Goal: Task Accomplishment & Management: Use online tool/utility

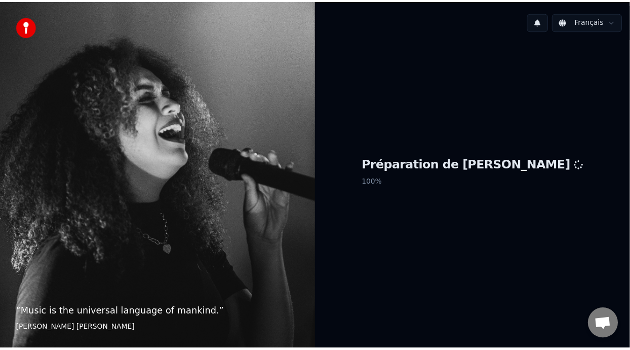
scroll to position [3, 0]
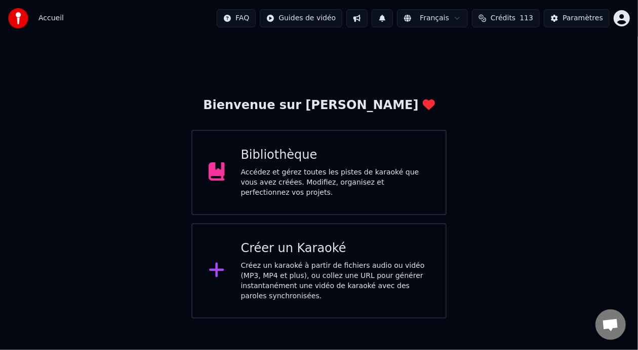
click at [347, 171] on div "Accédez et gérez toutes les pistes de karaoké que vous avez créées. Modifiez, o…" at bounding box center [335, 182] width 189 height 30
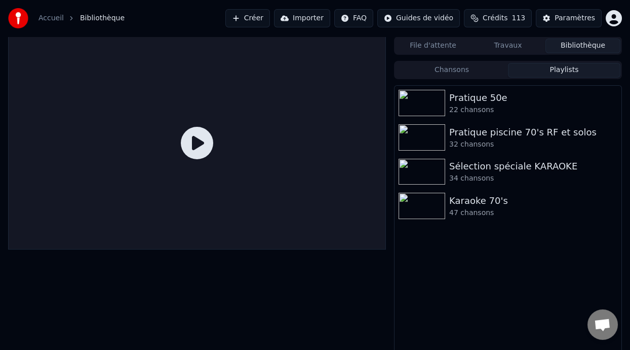
click at [562, 68] on button "Playlists" at bounding box center [564, 70] width 112 height 15
click at [494, 207] on div "Karaoke 70's" at bounding box center [528, 200] width 158 height 14
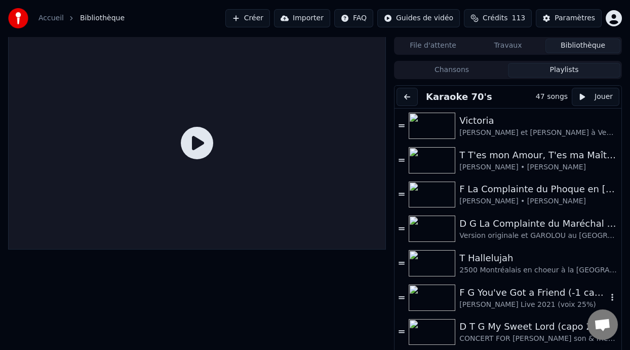
click at [537, 300] on div "[PERSON_NAME] Live 2021 (voix 25%)" at bounding box center [533, 304] width 148 height 10
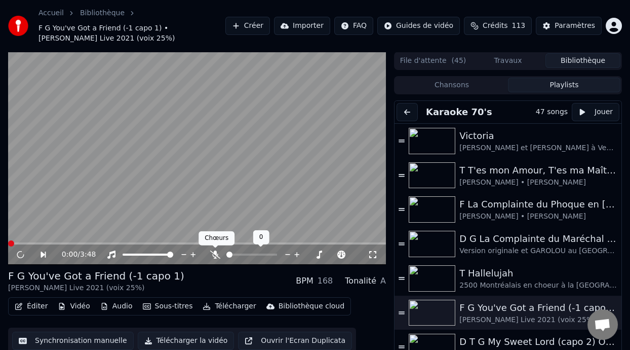
click at [213, 250] on icon at bounding box center [215, 254] width 10 height 8
click at [20, 251] on icon at bounding box center [27, 254] width 23 height 8
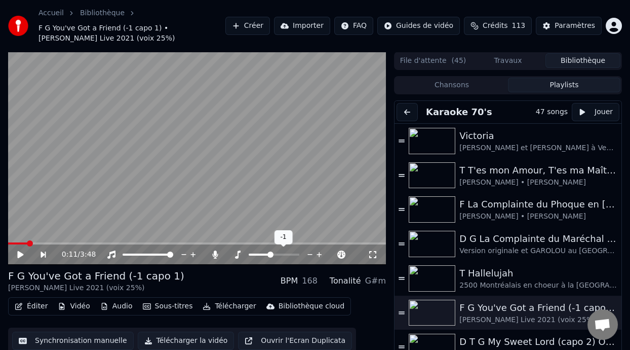
click at [269, 253] on span at bounding box center [270, 254] width 6 height 6
click at [235, 253] on span at bounding box center [251, 254] width 51 height 2
click at [239, 253] on span at bounding box center [241, 254] width 6 height 6
click at [19, 252] on icon at bounding box center [20, 254] width 6 height 7
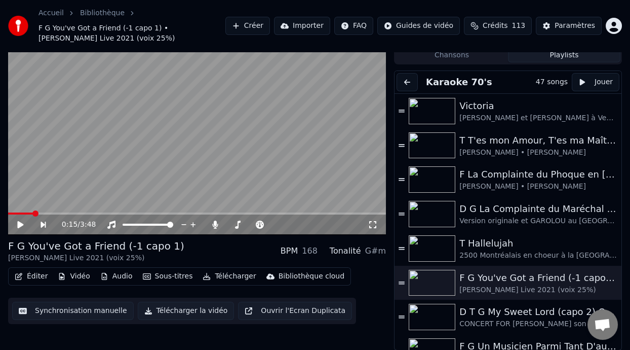
click at [19, 221] on icon at bounding box center [20, 224] width 6 height 7
click at [64, 212] on span at bounding box center [36, 213] width 56 height 2
click at [12, 212] on span at bounding box center [10, 213] width 4 height 2
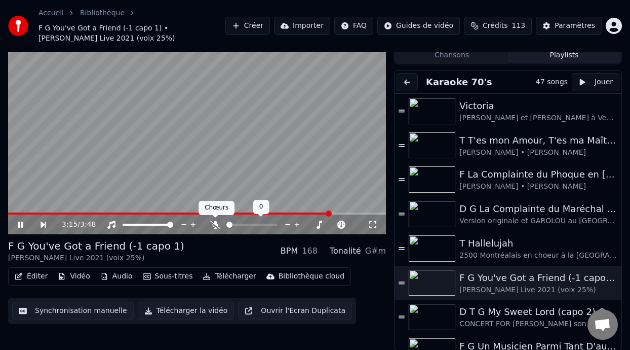
click at [216, 221] on icon at bounding box center [215, 224] width 10 height 8
click at [240, 223] on span at bounding box center [233, 224] width 14 height 2
click at [239, 223] on span at bounding box center [241, 224] width 6 height 6
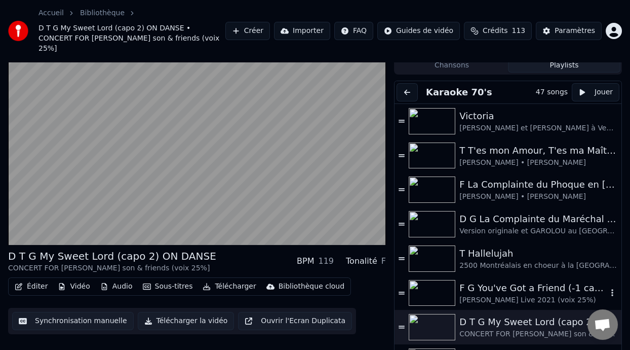
click at [533, 281] on div "F G You've Got a Friend (-1 capo 1)" at bounding box center [533, 288] width 148 height 14
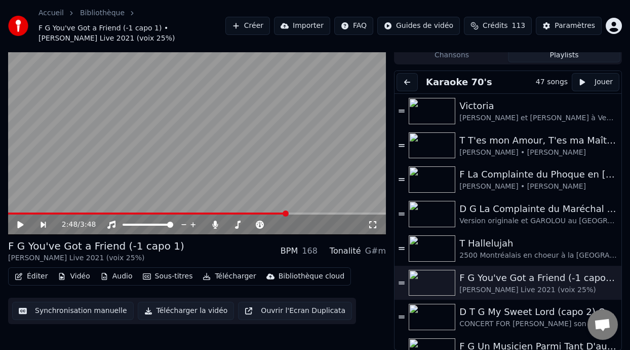
click at [37, 277] on button "Éditer" at bounding box center [31, 276] width 41 height 14
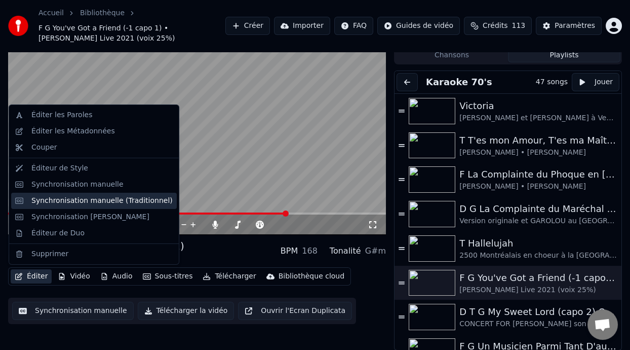
click at [100, 200] on div "Synchronisation manuelle (Traditionnel)" at bounding box center [101, 201] width 141 height 10
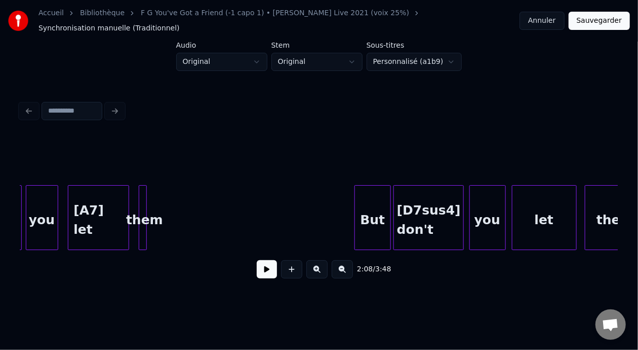
scroll to position [0, 14205]
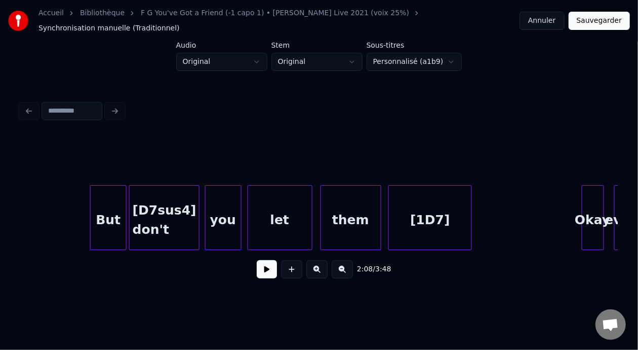
click at [432, 215] on div "[1D7]" at bounding box center [430, 219] width 83 height 69
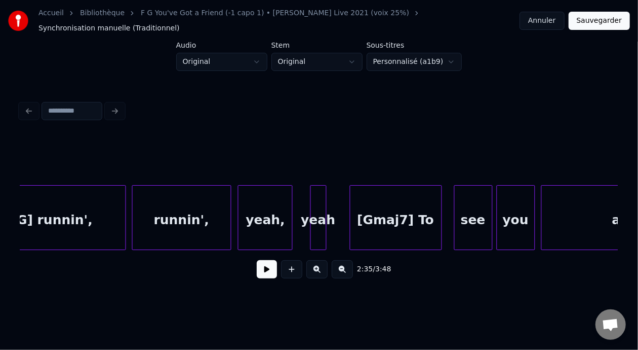
scroll to position [0, 16466]
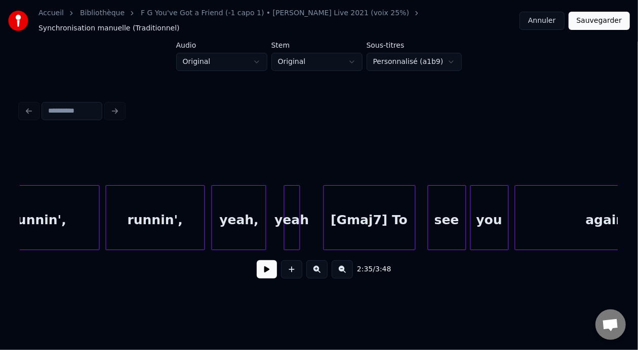
click at [369, 211] on div "[Gmaj7] To" at bounding box center [369, 219] width 91 height 69
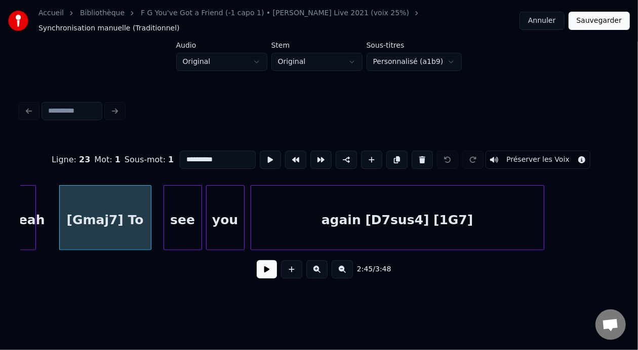
scroll to position [0, 16758]
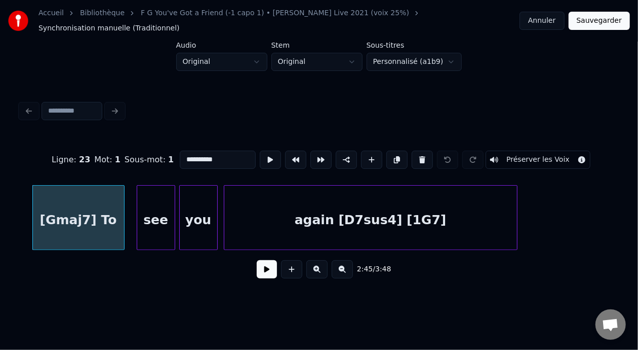
click at [412, 210] on div "again [D7sus4] [1G7]" at bounding box center [370, 219] width 293 height 69
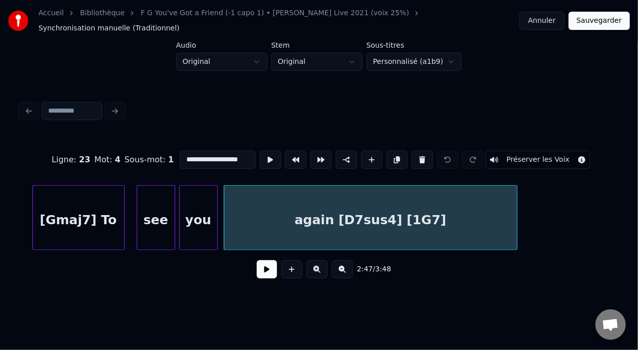
click at [222, 151] on input "**********" at bounding box center [218, 159] width 76 height 18
type input "**********"
click at [262, 269] on button at bounding box center [267, 269] width 20 height 18
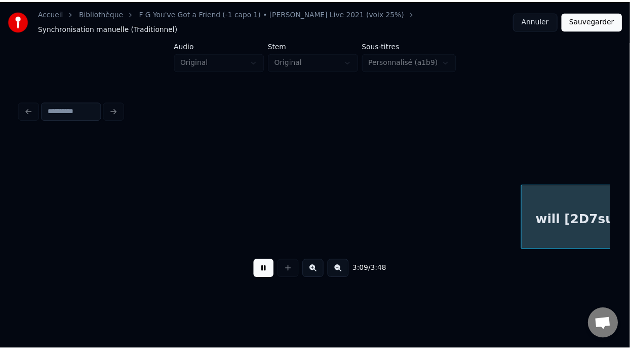
scroll to position [0, 19152]
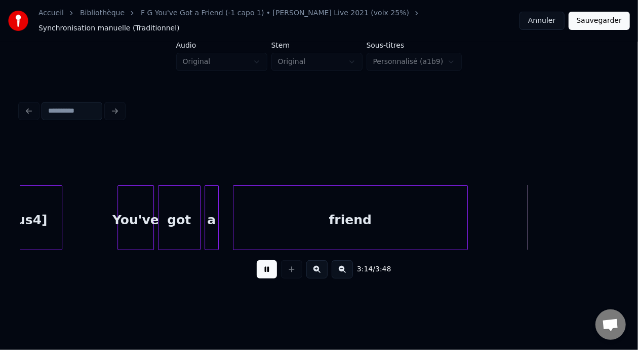
click at [604, 15] on button "Sauvegarder" at bounding box center [599, 21] width 61 height 18
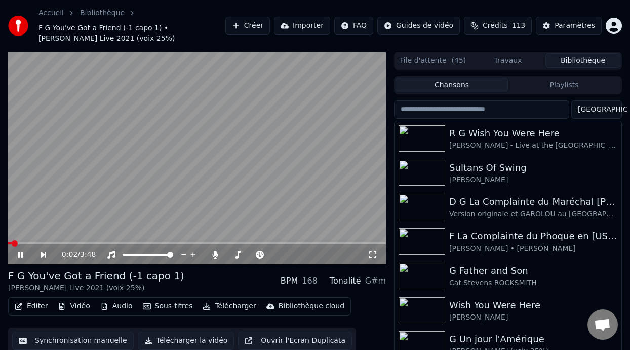
click at [234, 307] on button "Télécharger" at bounding box center [229, 306] width 61 height 14
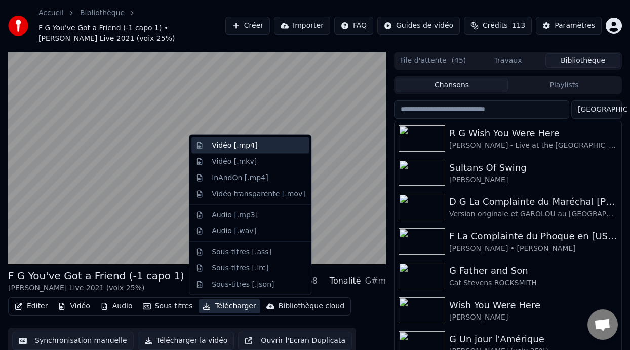
click at [251, 144] on div "Vidéo [.mp4]" at bounding box center [235, 145] width 46 height 10
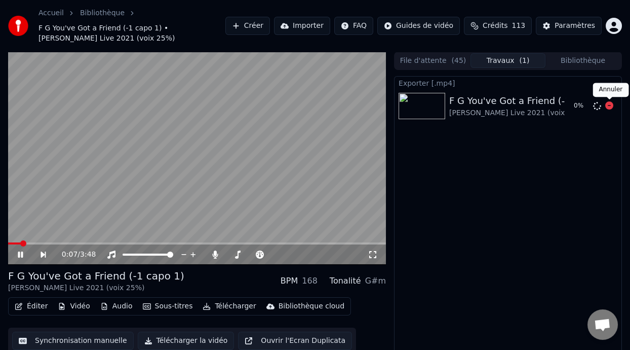
click at [610, 102] on icon at bounding box center [609, 105] width 8 height 8
click at [18, 253] on icon at bounding box center [20, 254] width 5 height 6
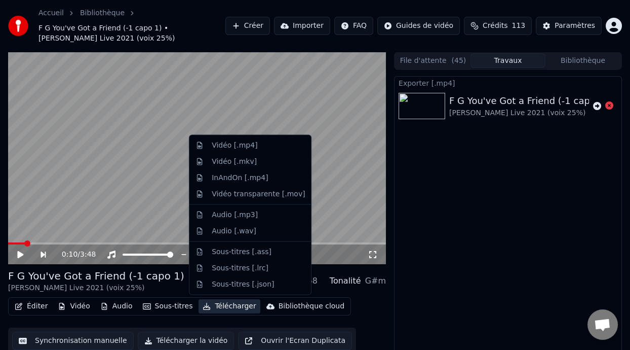
click at [225, 305] on button "Télécharger" at bounding box center [229, 306] width 61 height 14
click at [254, 143] on div "Vidéo [.mp4]" at bounding box center [258, 145] width 93 height 10
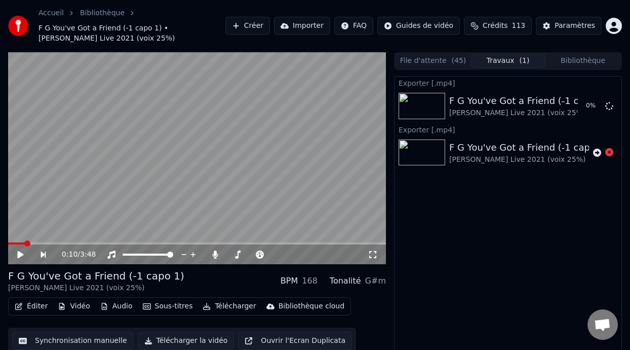
click at [19, 252] on icon at bounding box center [20, 254] width 6 height 7
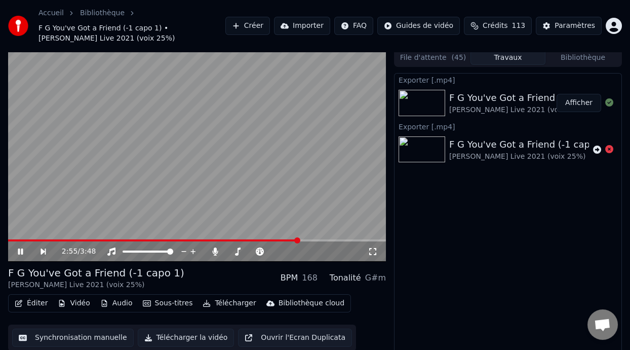
scroll to position [23, 0]
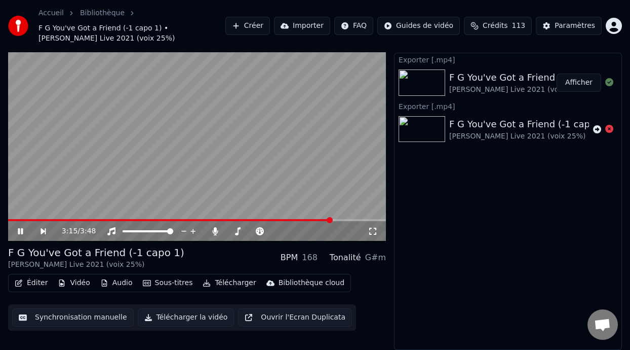
click at [13, 219] on span at bounding box center [170, 220] width 324 height 2
click at [10, 219] on span at bounding box center [185, 220] width 354 height 2
click at [10, 219] on span at bounding box center [9, 220] width 2 height 2
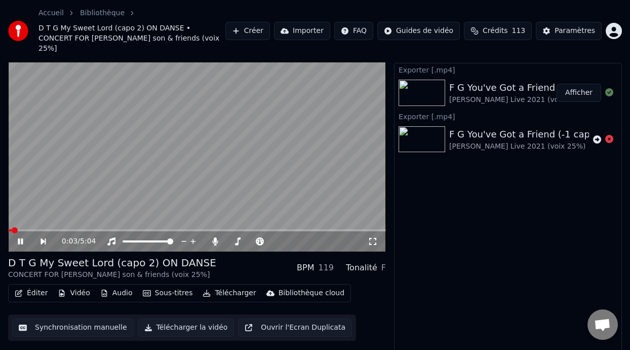
click at [20, 238] on icon at bounding box center [20, 241] width 5 height 6
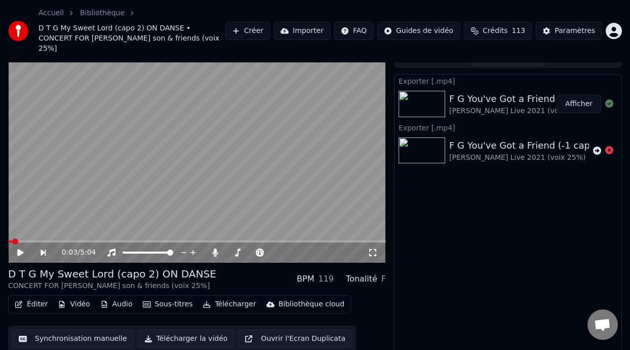
scroll to position [0, 0]
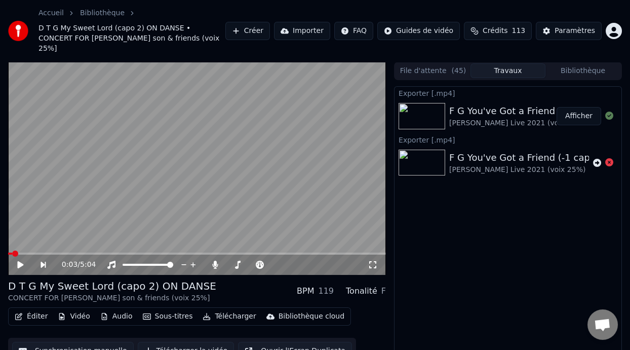
click at [571, 63] on button "Bibliothèque" at bounding box center [583, 70] width 75 height 15
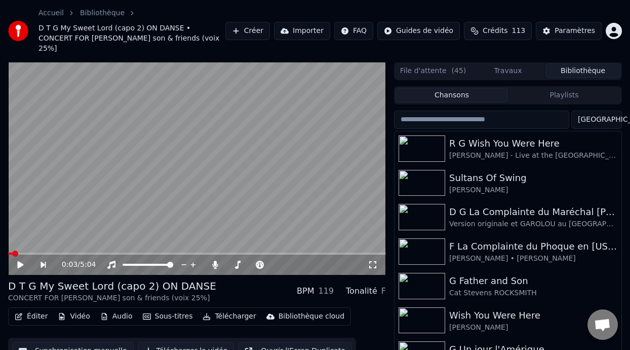
click at [557, 88] on button "Playlists" at bounding box center [564, 95] width 112 height 15
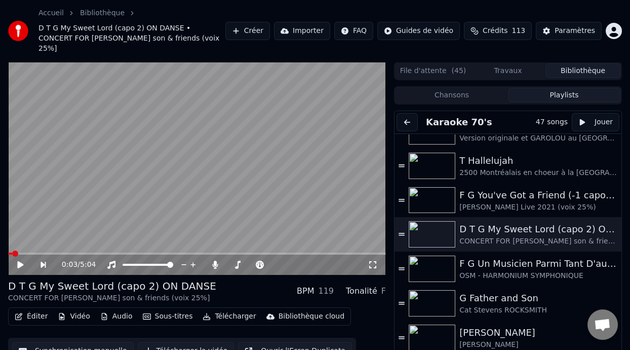
scroll to position [127, 0]
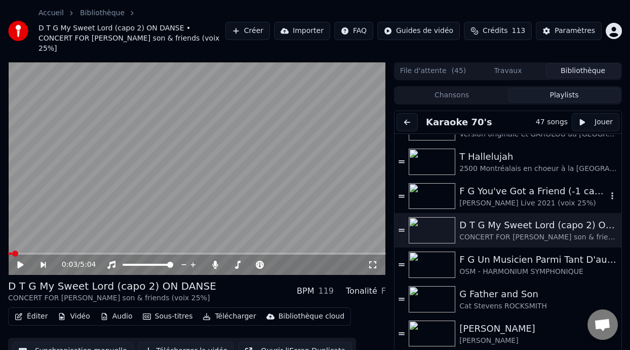
click at [521, 184] on div "F G You've Got a Friend (-1 capo 1)" at bounding box center [533, 191] width 148 height 14
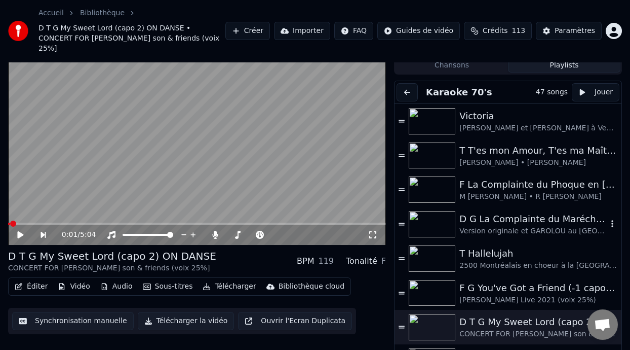
click at [524, 213] on div "D G La Complainte du Maréchal [PERSON_NAME] ON DANSE" at bounding box center [533, 219] width 148 height 14
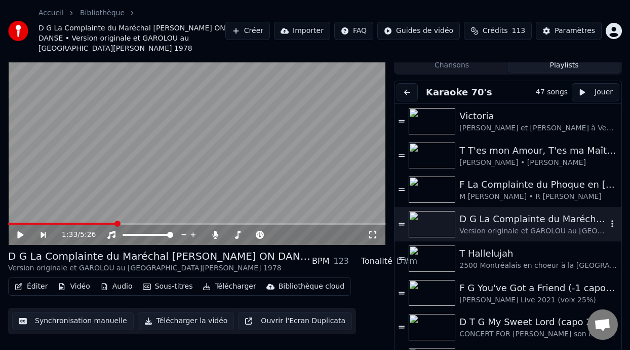
scroll to position [51, 0]
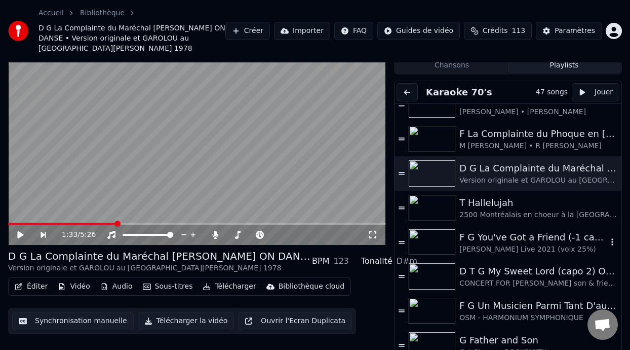
click at [537, 230] on div "F G You've Got a Friend (-1 capo 1)" at bounding box center [533, 237] width 148 height 14
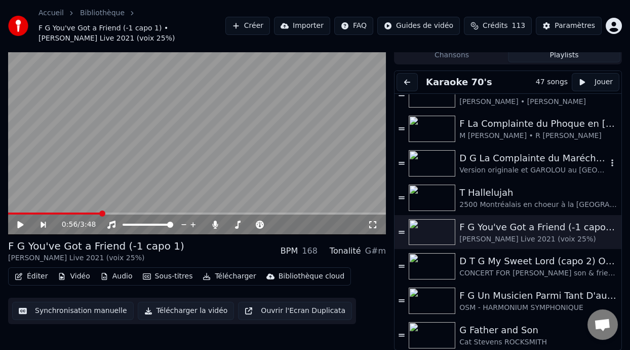
click at [536, 157] on div "D G La Complainte du Maréchal [PERSON_NAME] ON DANSE" at bounding box center [533, 158] width 148 height 14
